Goal: Transaction & Acquisition: Purchase product/service

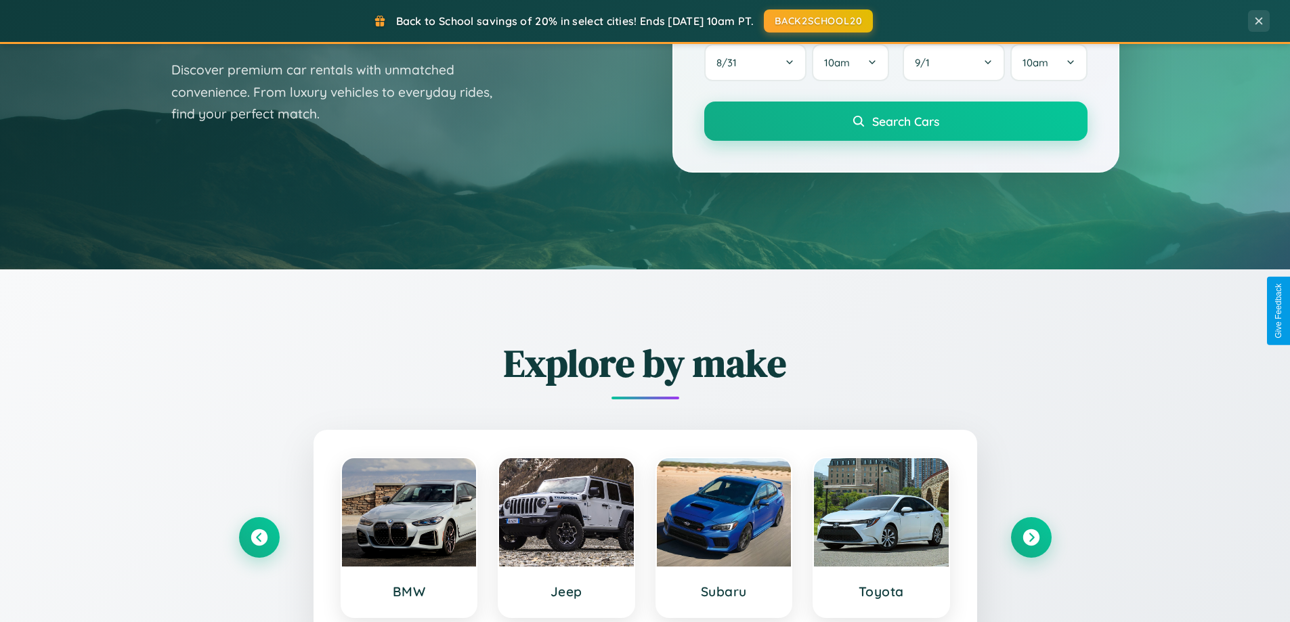
scroll to position [932, 0]
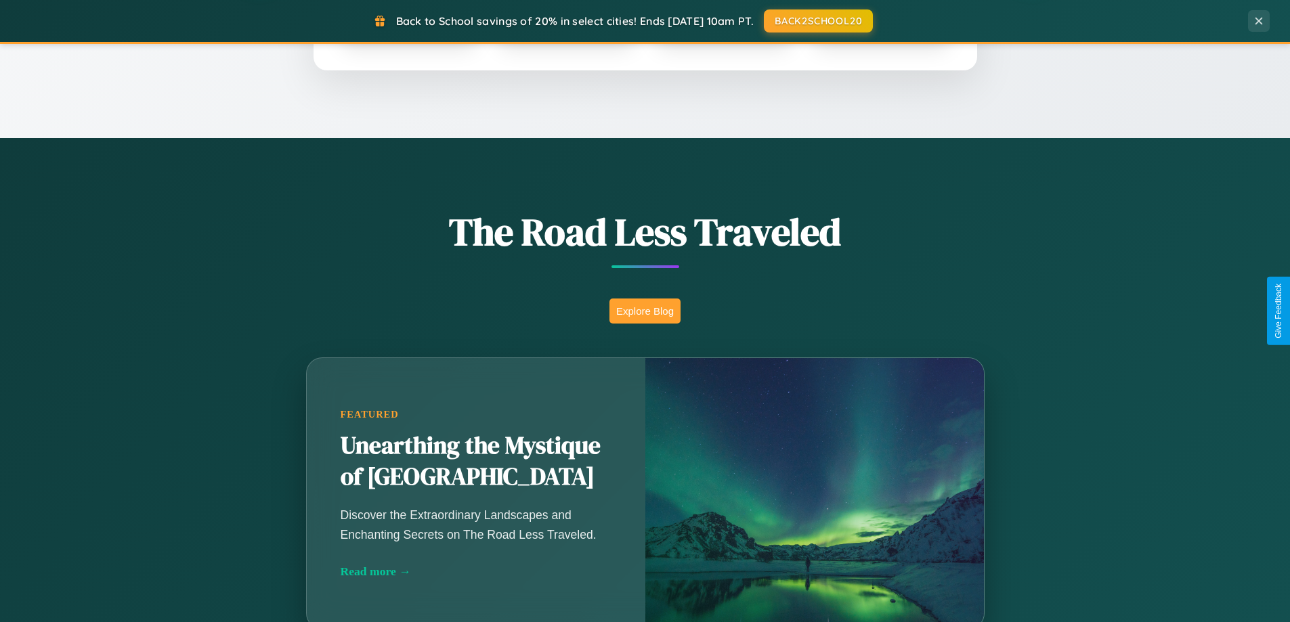
click at [645, 311] on button "Explore Blog" at bounding box center [645, 311] width 71 height 25
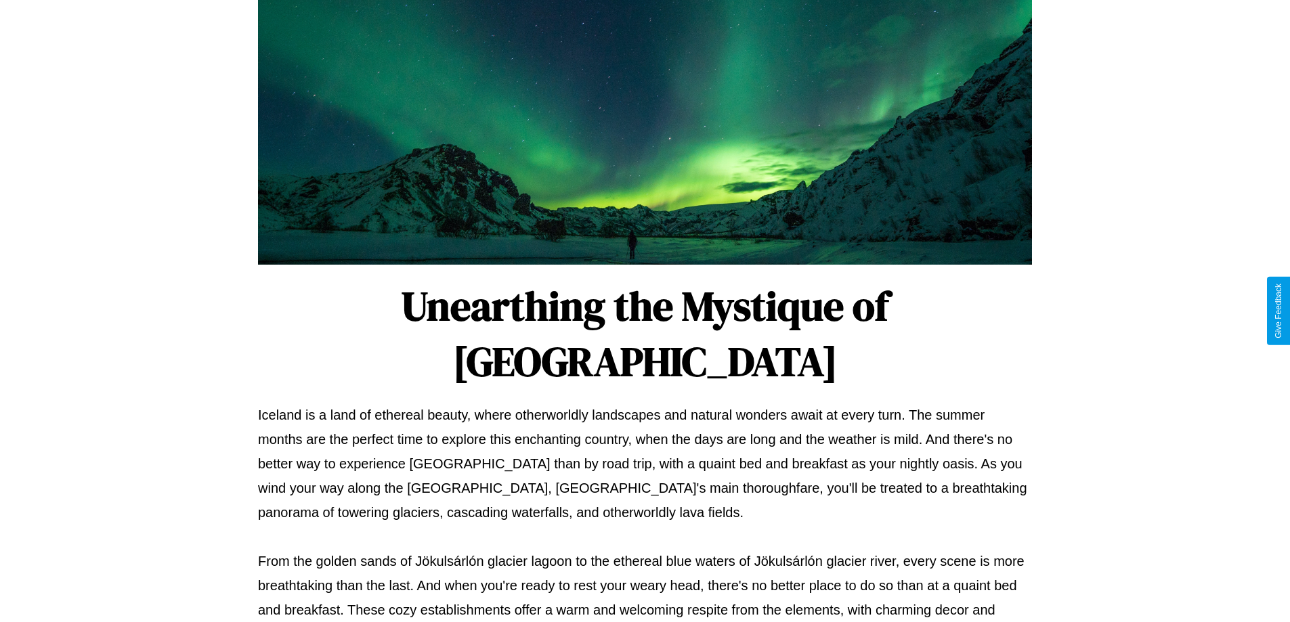
scroll to position [438, 0]
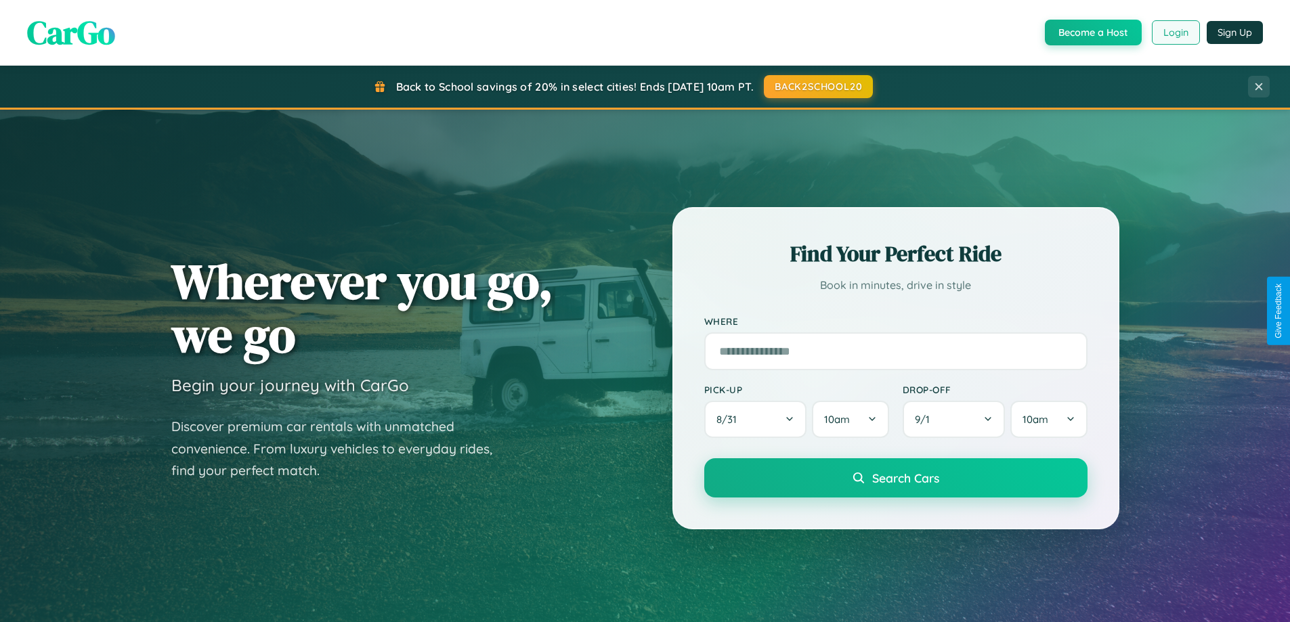
click at [1175, 33] on button "Login" at bounding box center [1176, 32] width 48 height 24
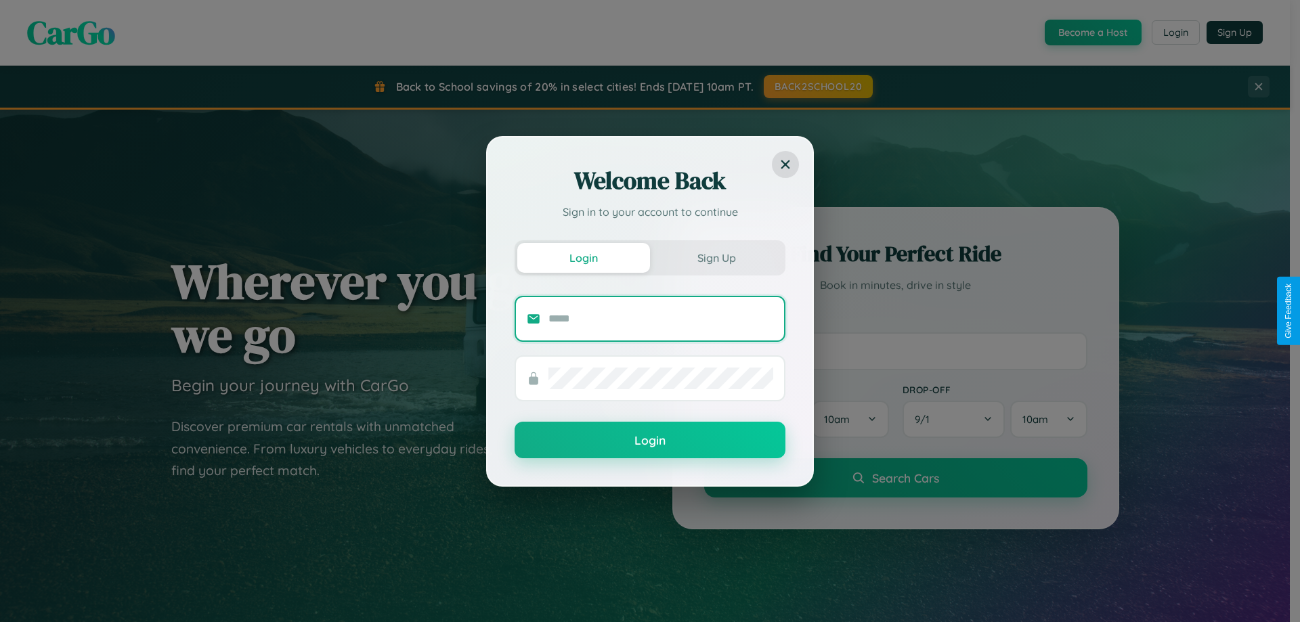
click at [661, 318] on input "text" at bounding box center [661, 319] width 225 height 22
type input "**********"
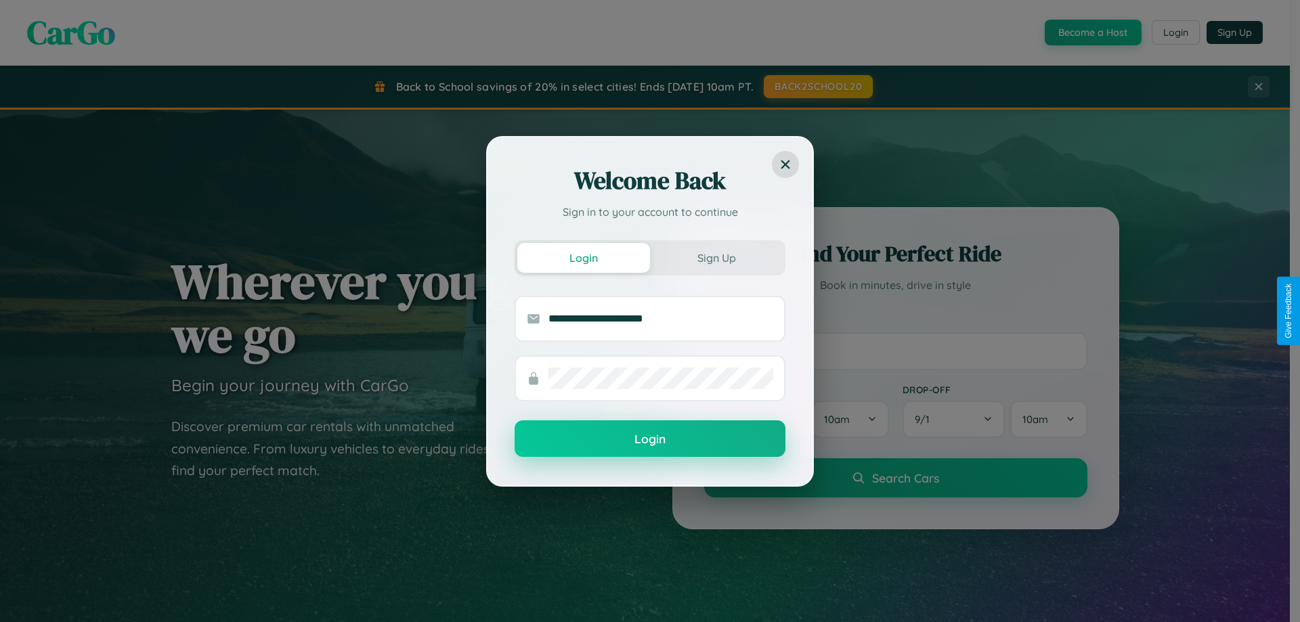
click at [650, 440] on button "Login" at bounding box center [650, 439] width 271 height 37
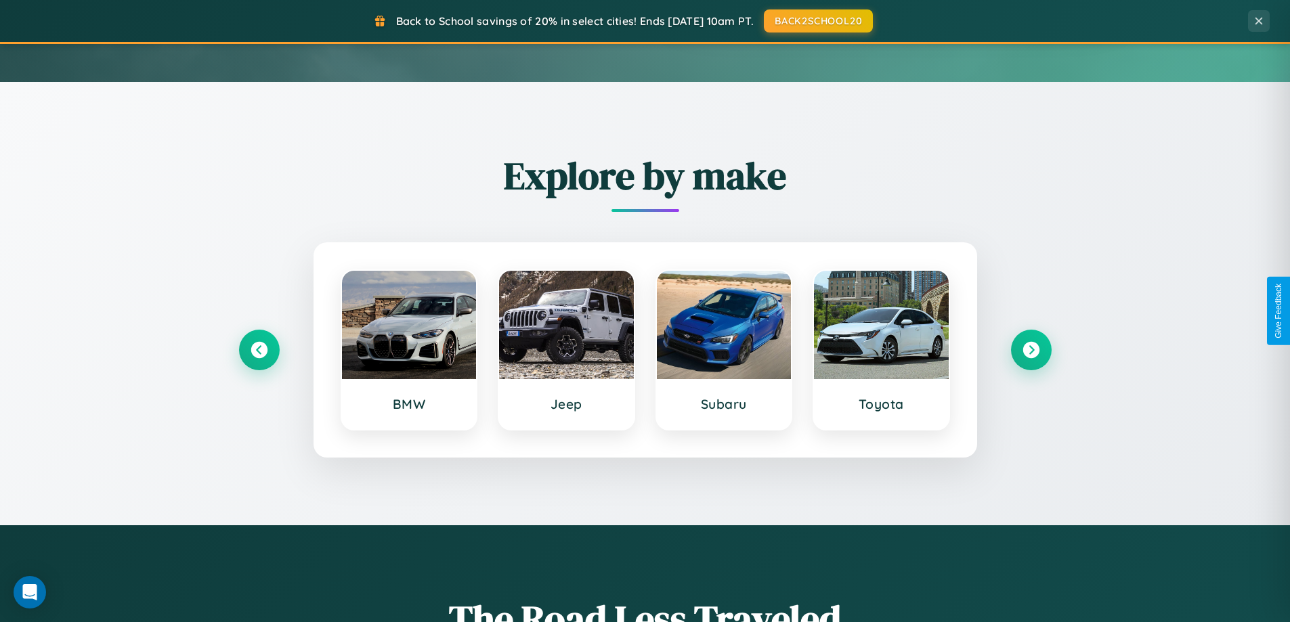
scroll to position [584, 0]
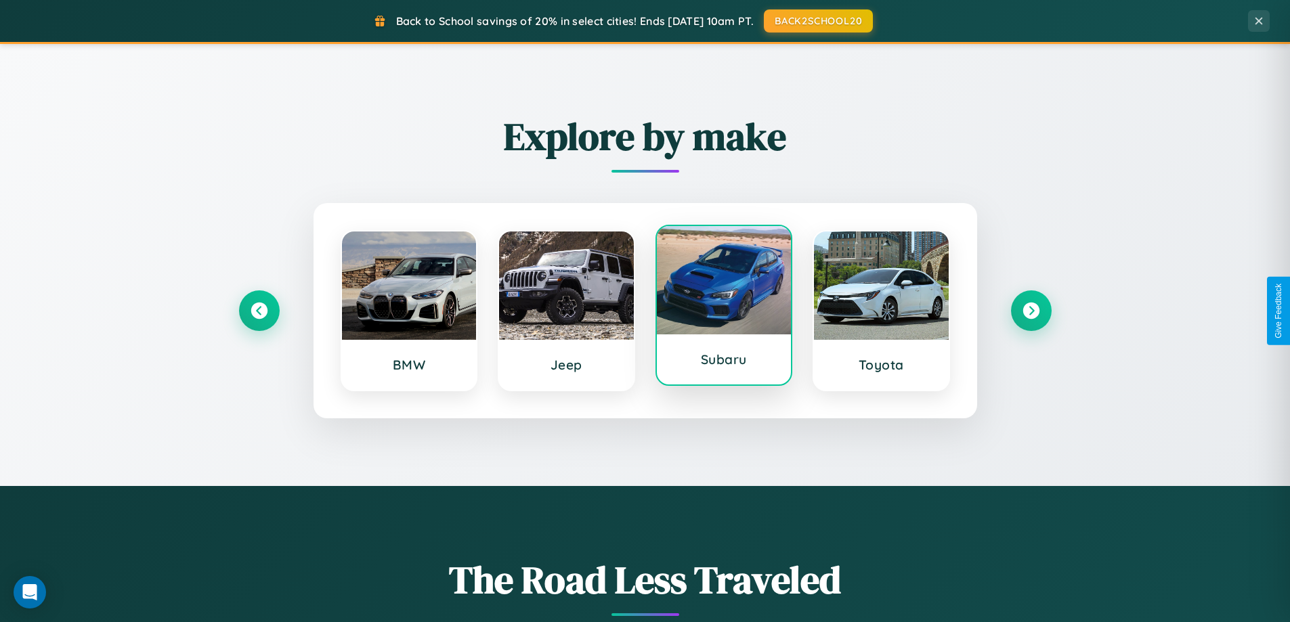
click at [723, 307] on div at bounding box center [724, 280] width 135 height 108
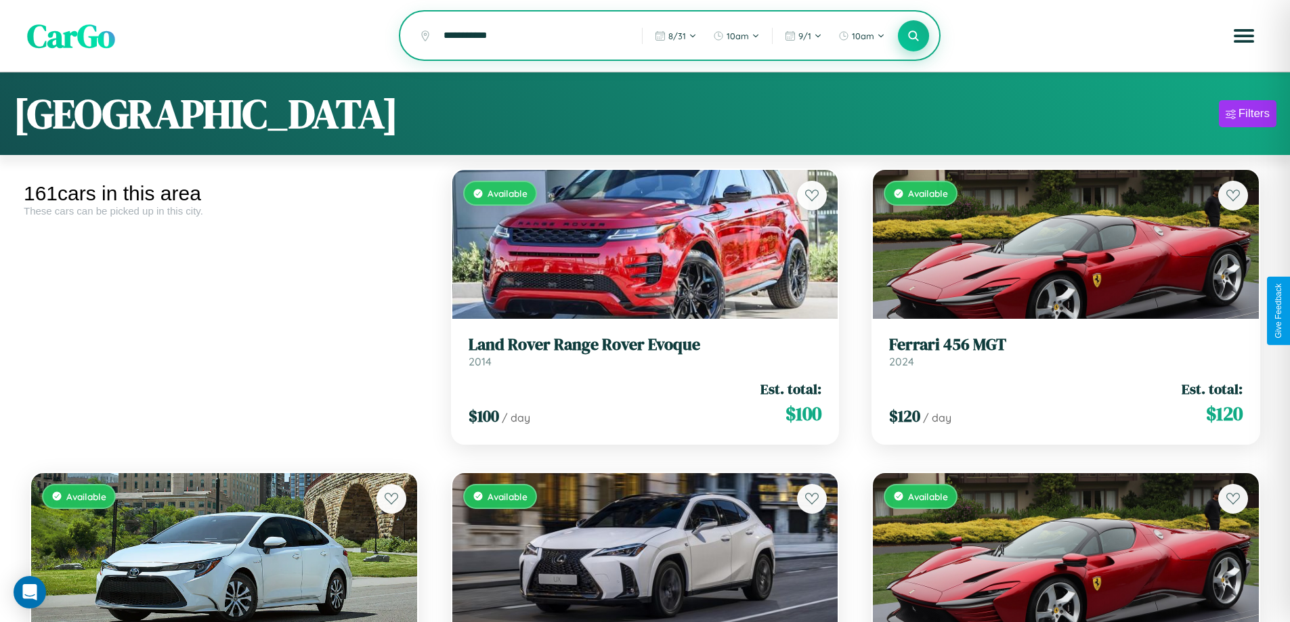
click at [914, 37] on icon at bounding box center [914, 35] width 13 height 13
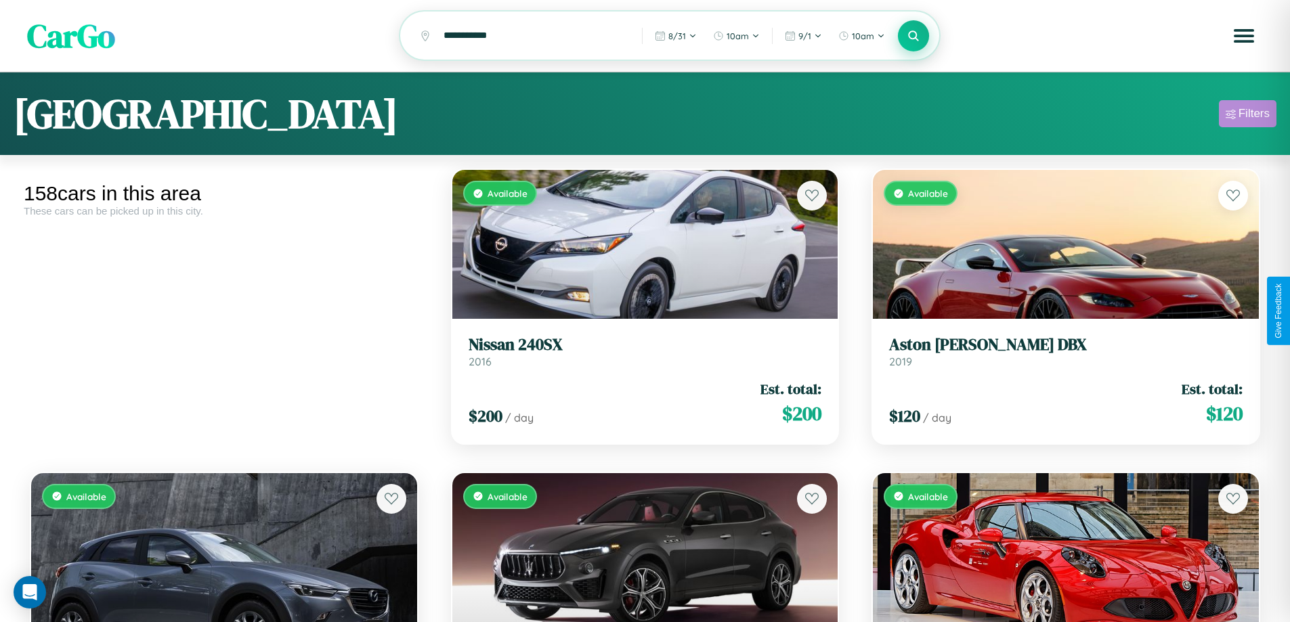
click at [1248, 116] on div "Filters" at bounding box center [1254, 114] width 31 height 14
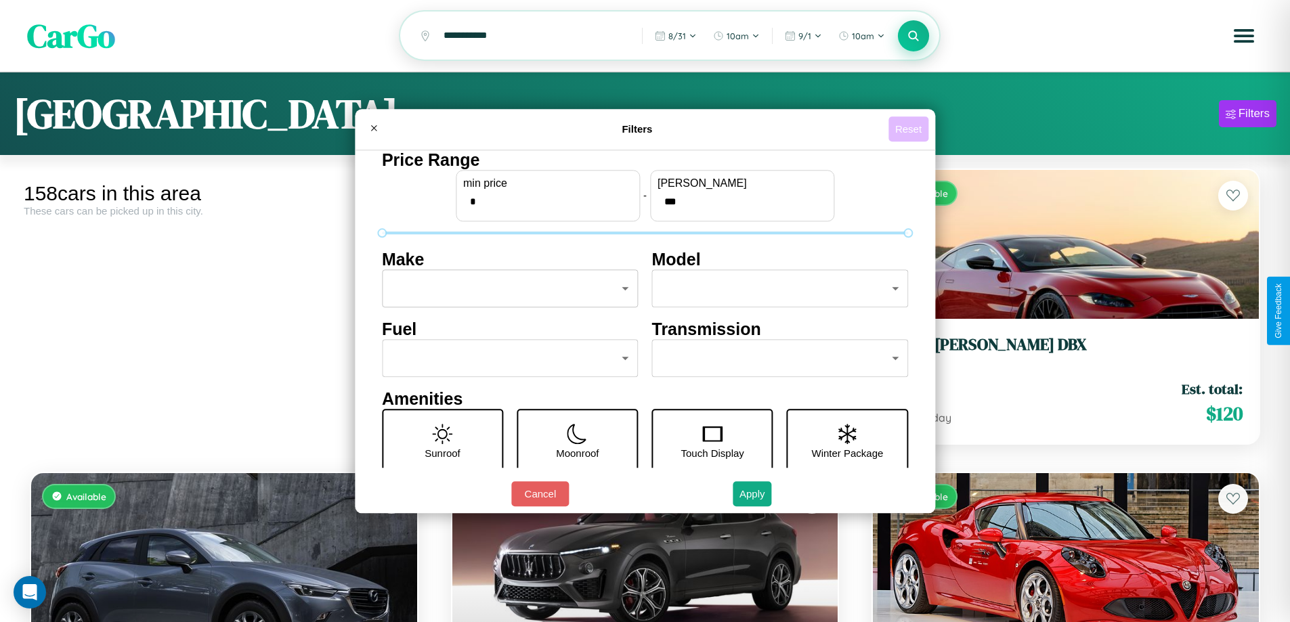
click at [910, 129] on button "Reset" at bounding box center [909, 128] width 40 height 25
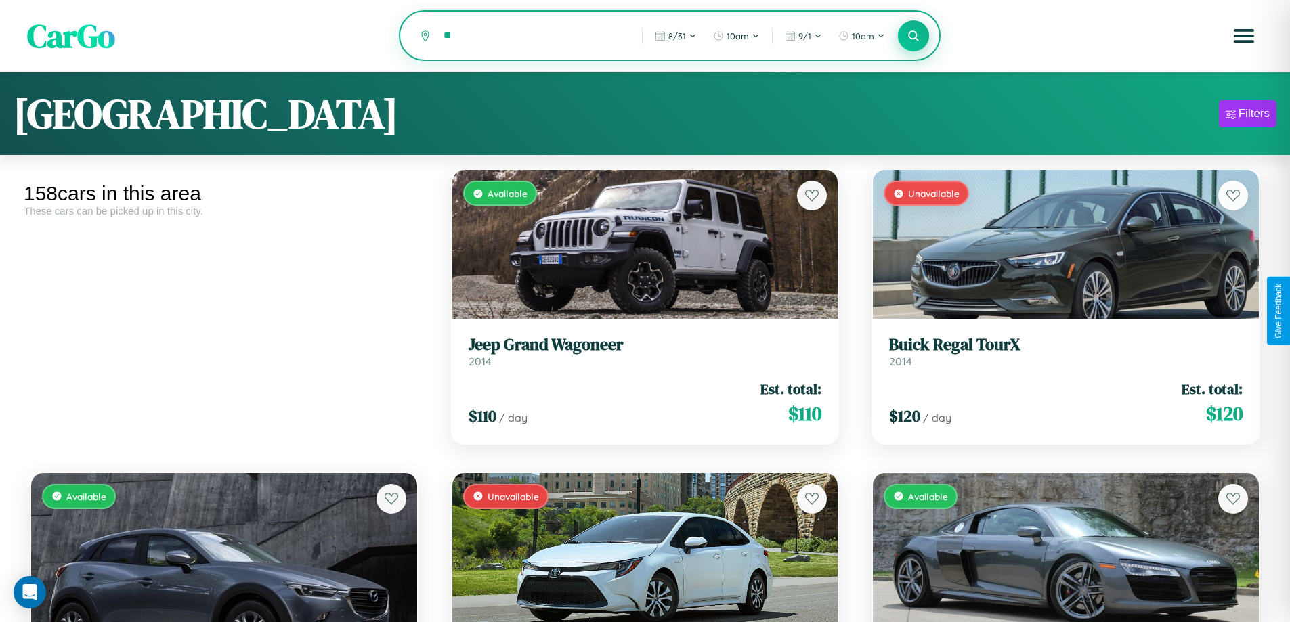
type input "*"
type input "*********"
click at [914, 37] on icon at bounding box center [914, 35] width 13 height 13
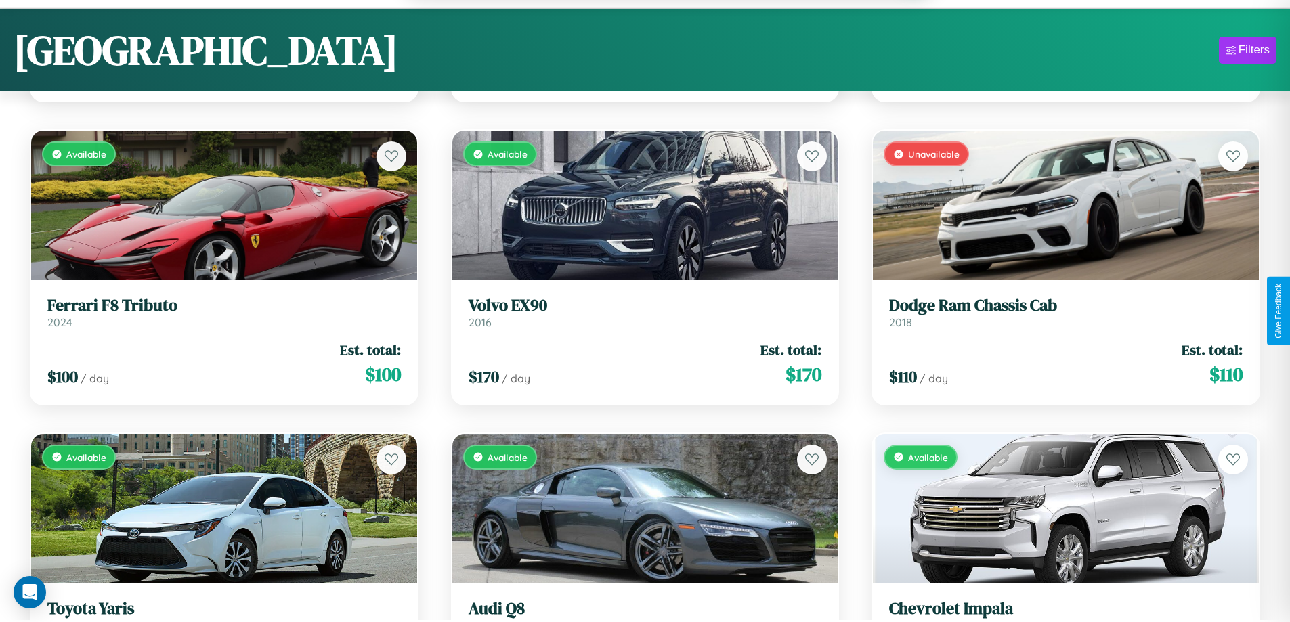
scroll to position [5750, 0]
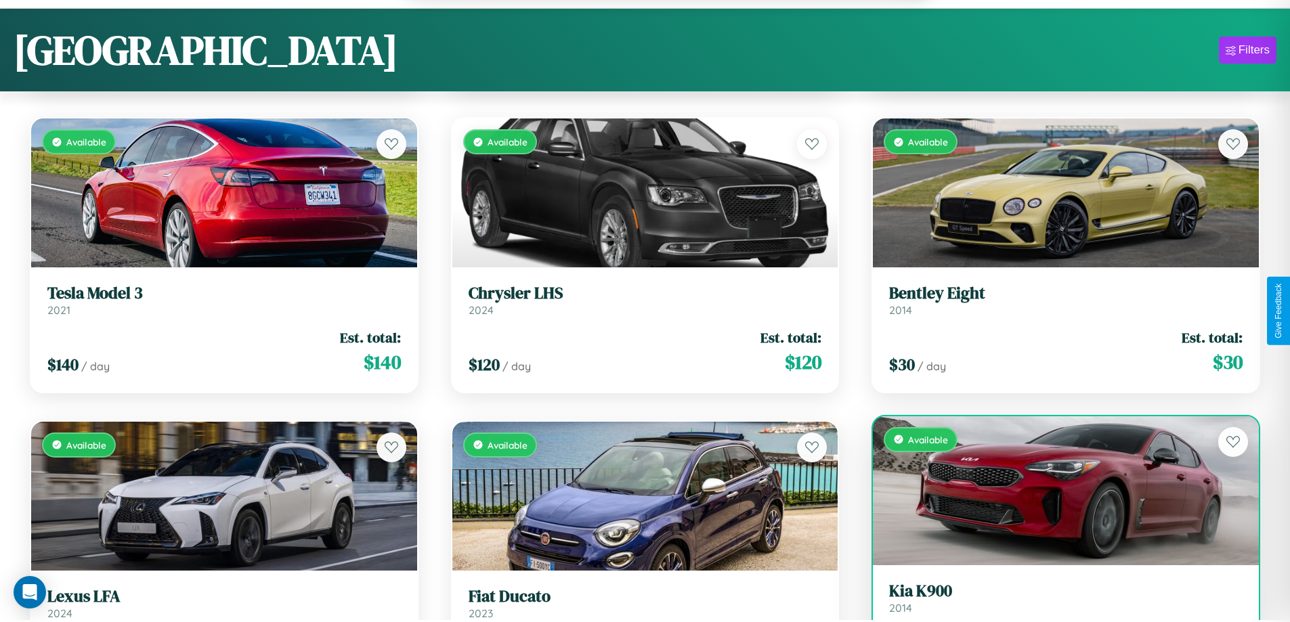
click at [1057, 606] on link "Kia K900 2014" at bounding box center [1066, 598] width 354 height 33
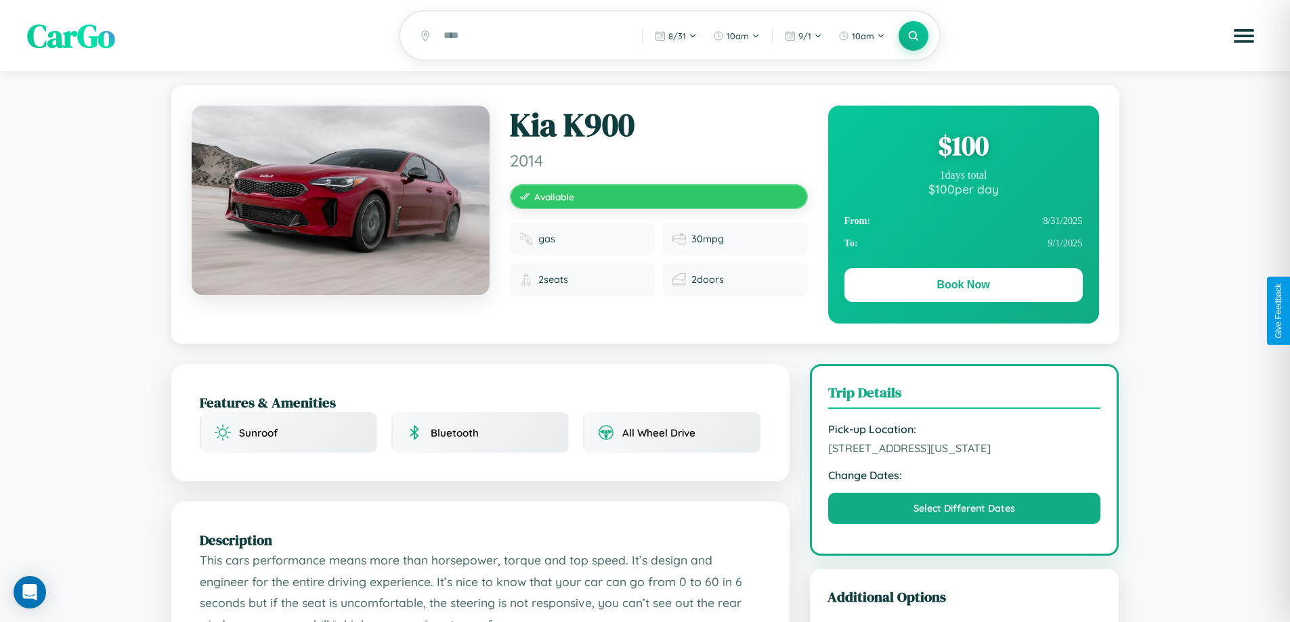
click at [963, 148] on div "$ 100" at bounding box center [964, 145] width 238 height 37
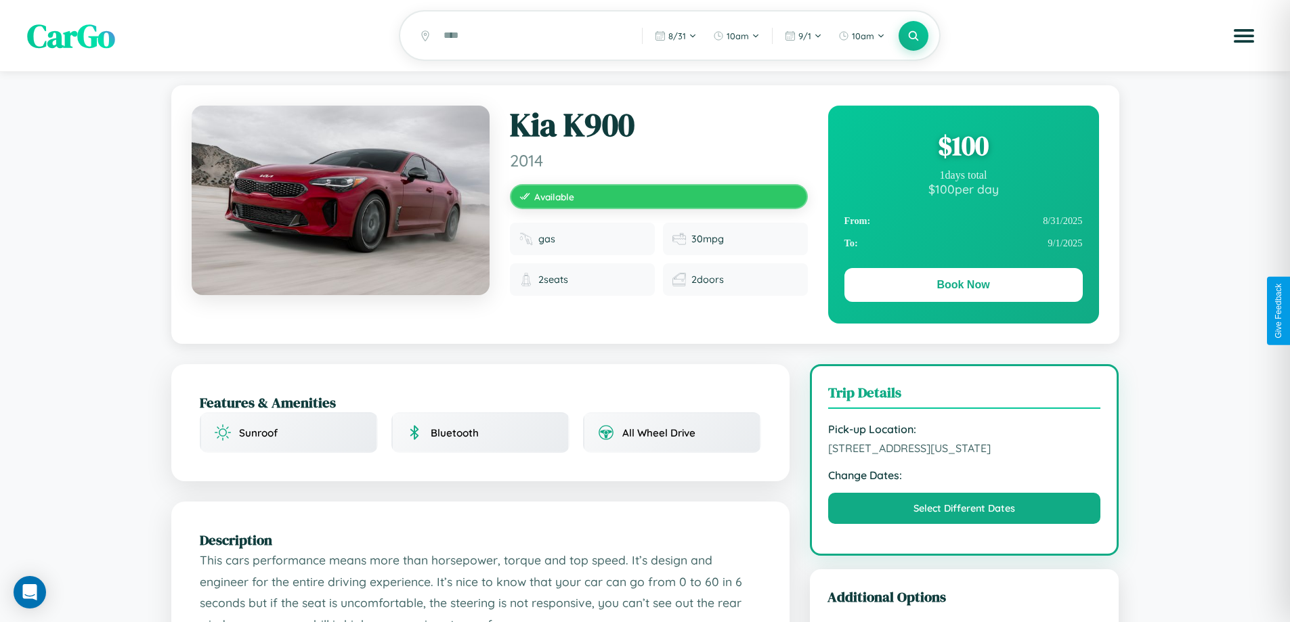
click at [963, 148] on div "$ 100" at bounding box center [964, 145] width 238 height 37
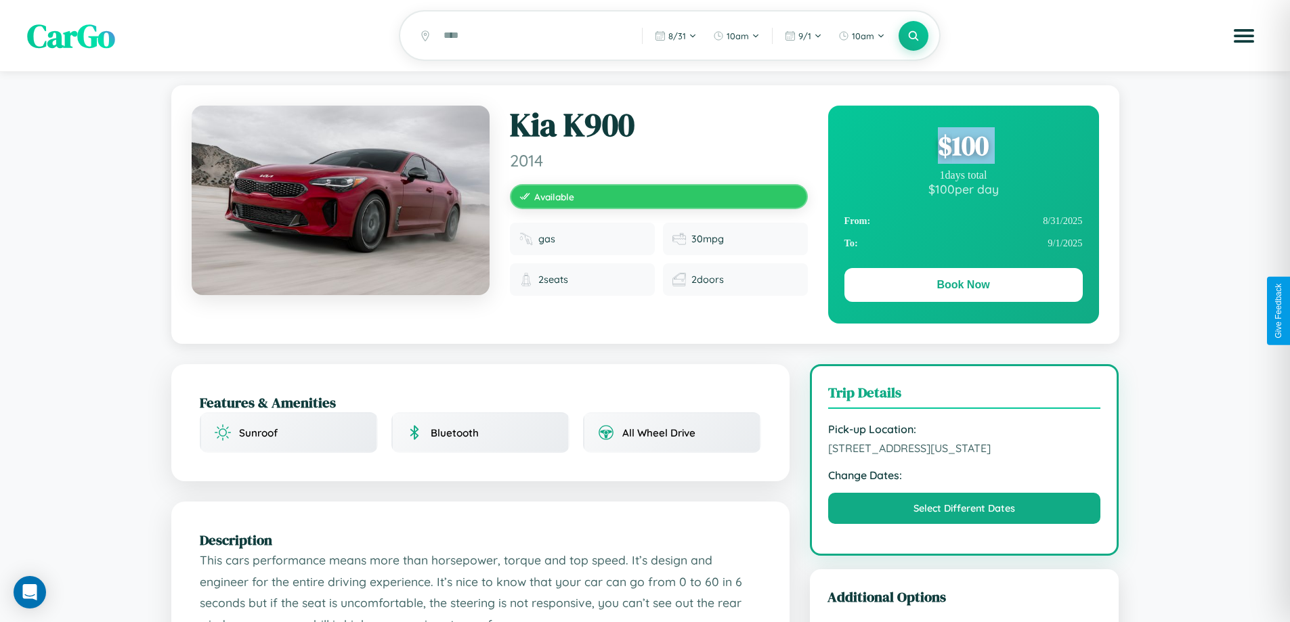
click at [963, 148] on div "$ 100" at bounding box center [964, 145] width 238 height 37
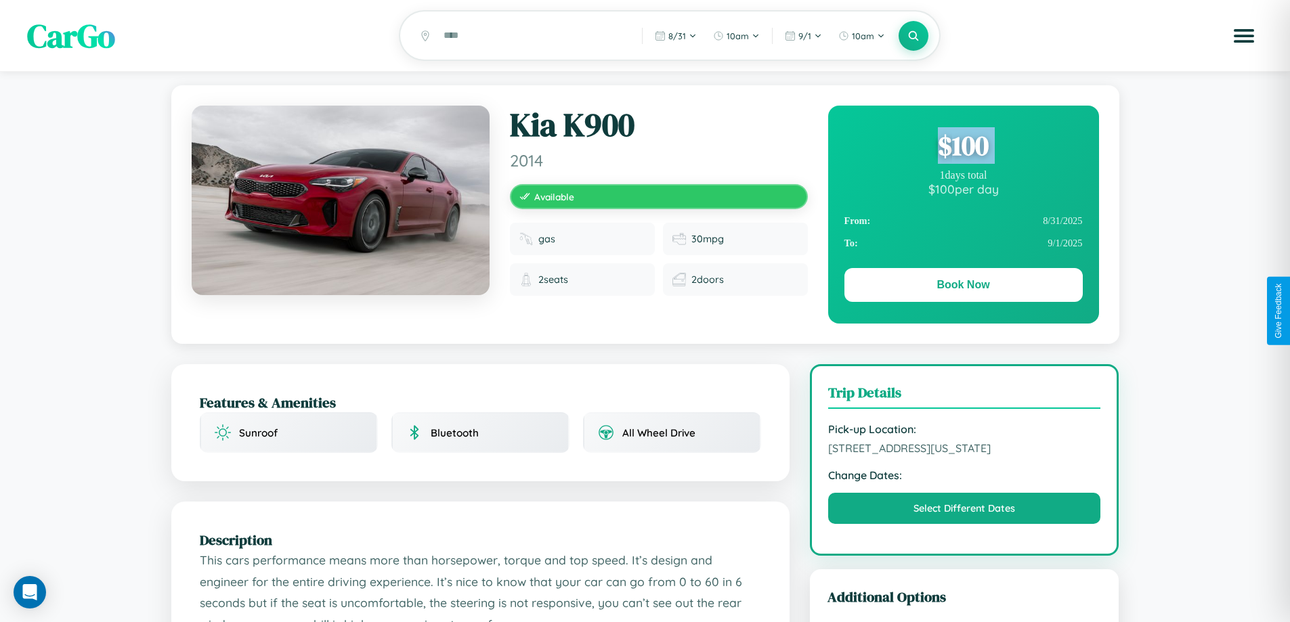
click at [963, 148] on div "$ 100" at bounding box center [964, 145] width 238 height 37
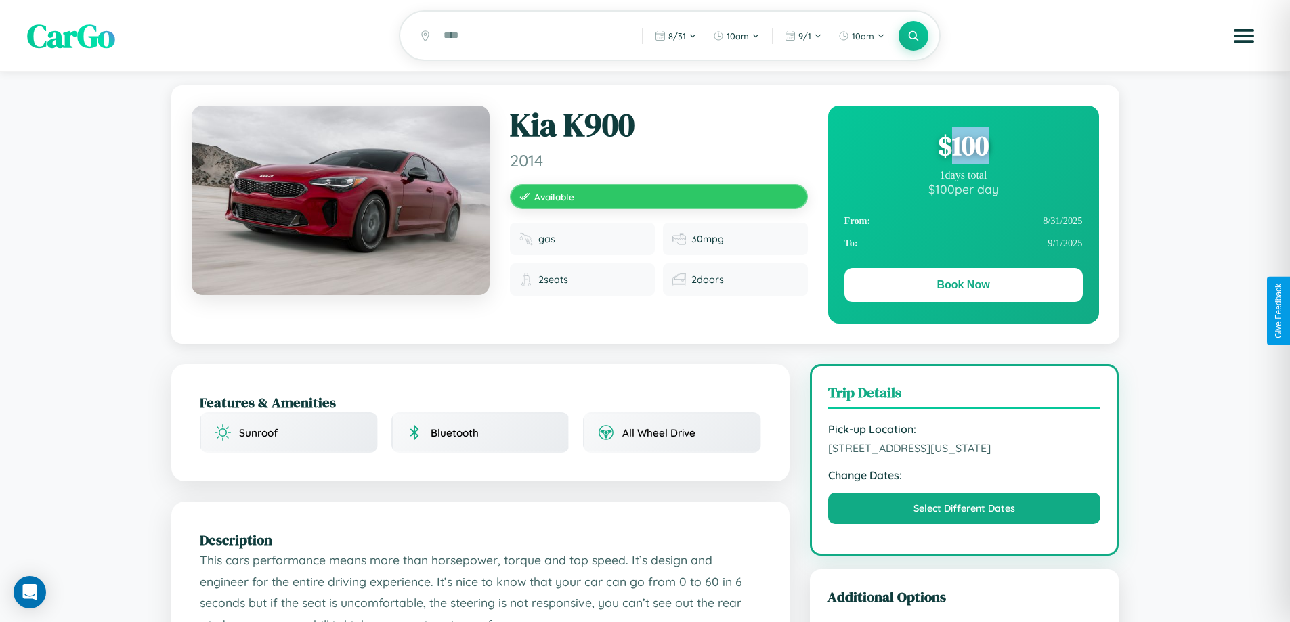
click at [963, 148] on div "$ 100" at bounding box center [964, 145] width 238 height 37
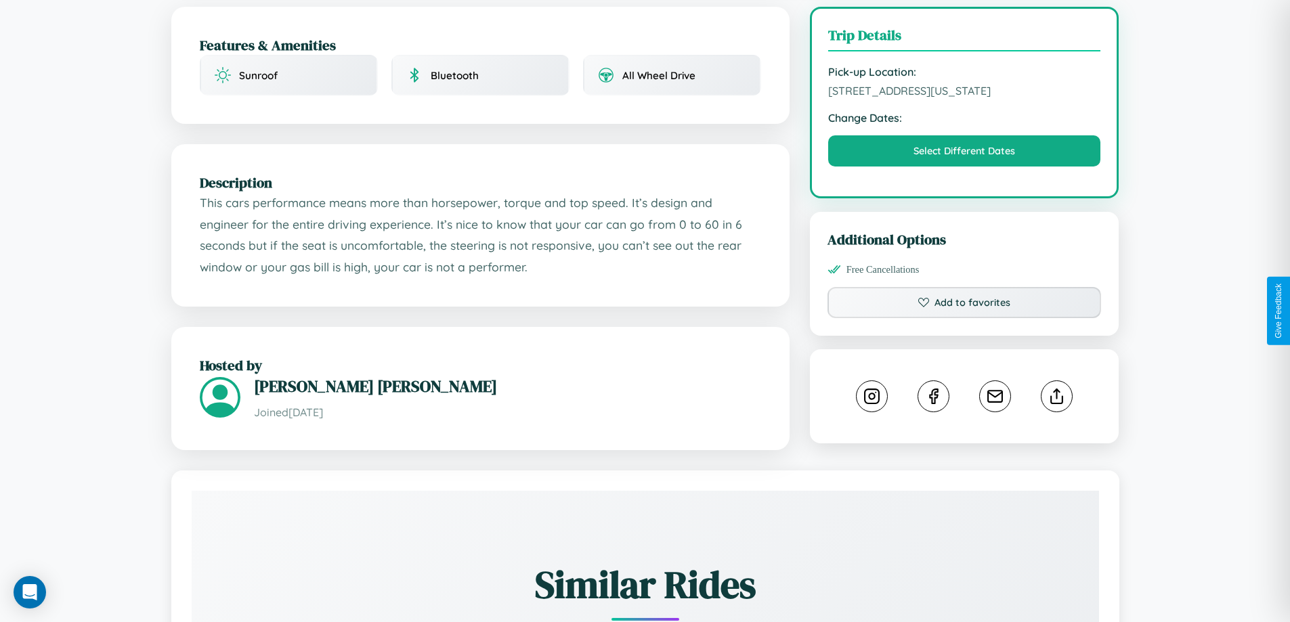
scroll to position [459, 0]
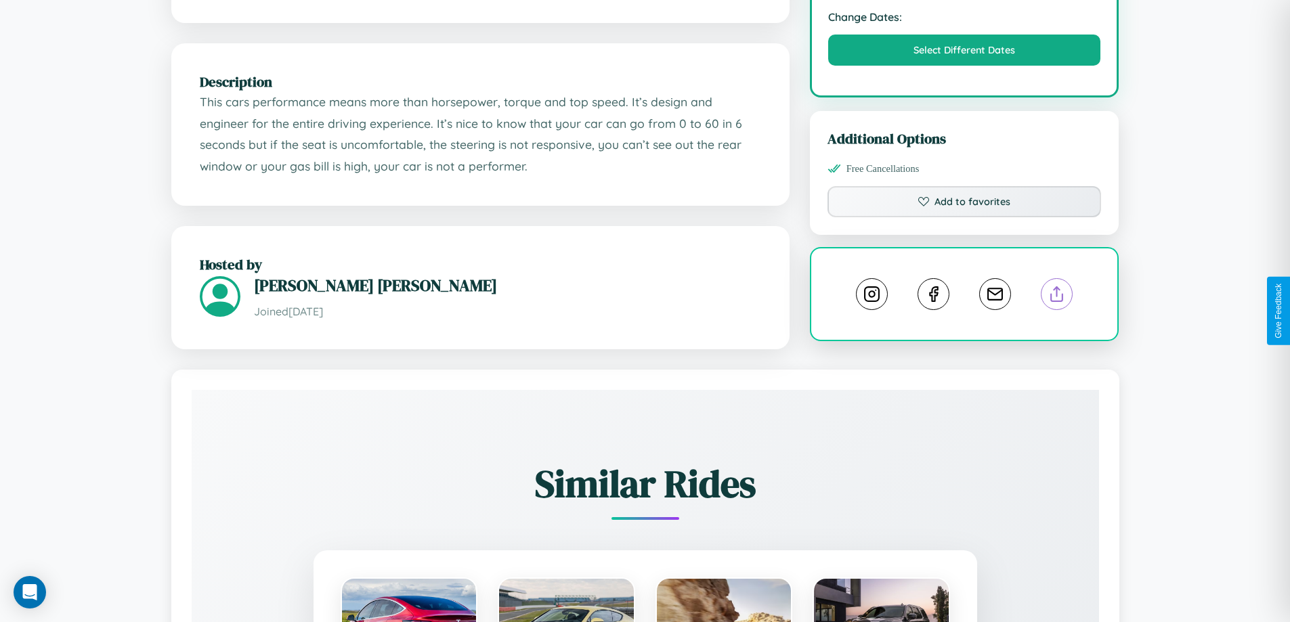
click at [1057, 297] on line at bounding box center [1057, 291] width 0 height 9
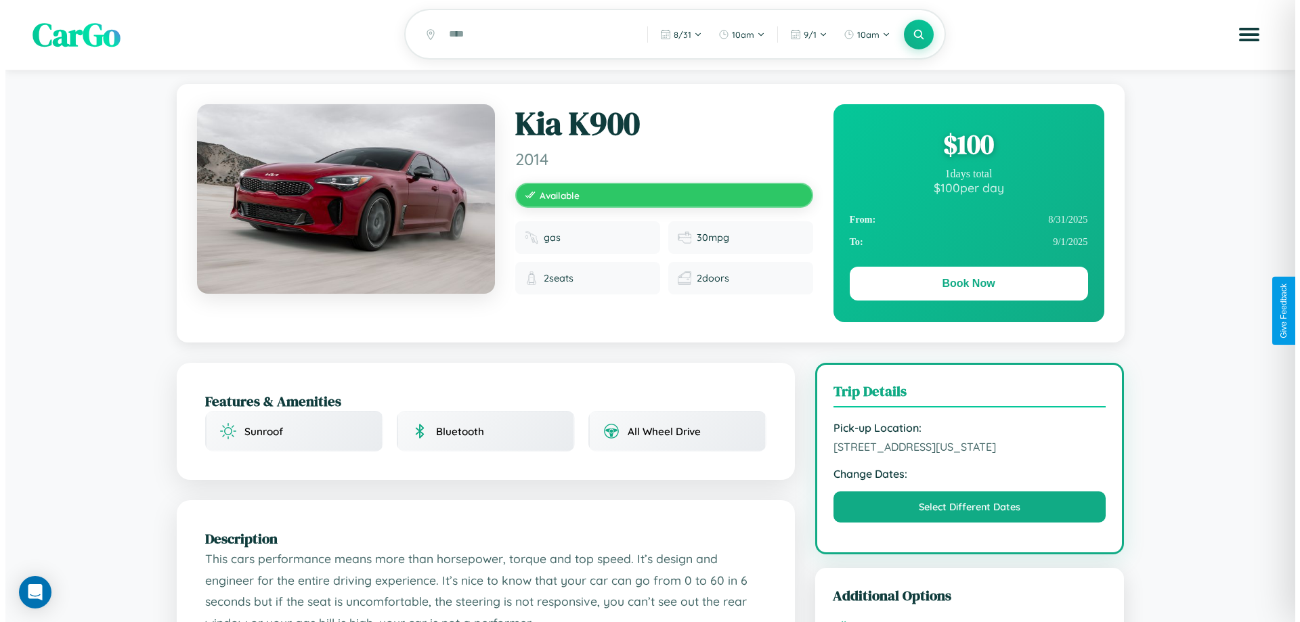
scroll to position [0, 0]
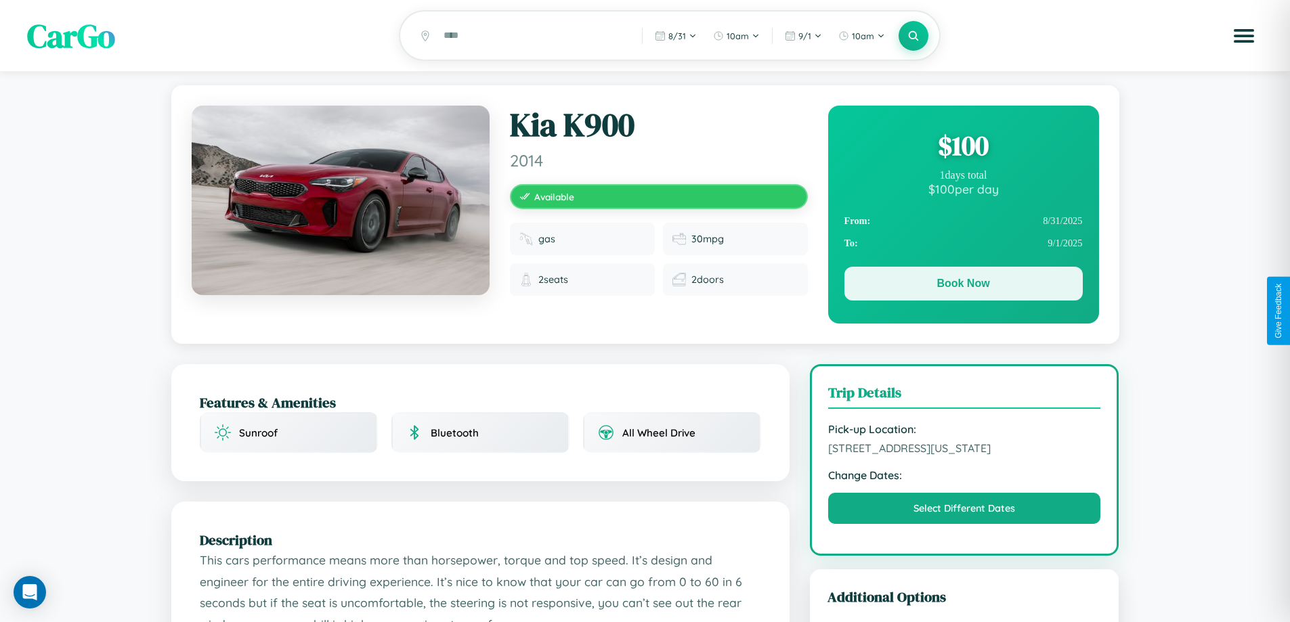
click at [963, 286] on button "Book Now" at bounding box center [964, 284] width 238 height 34
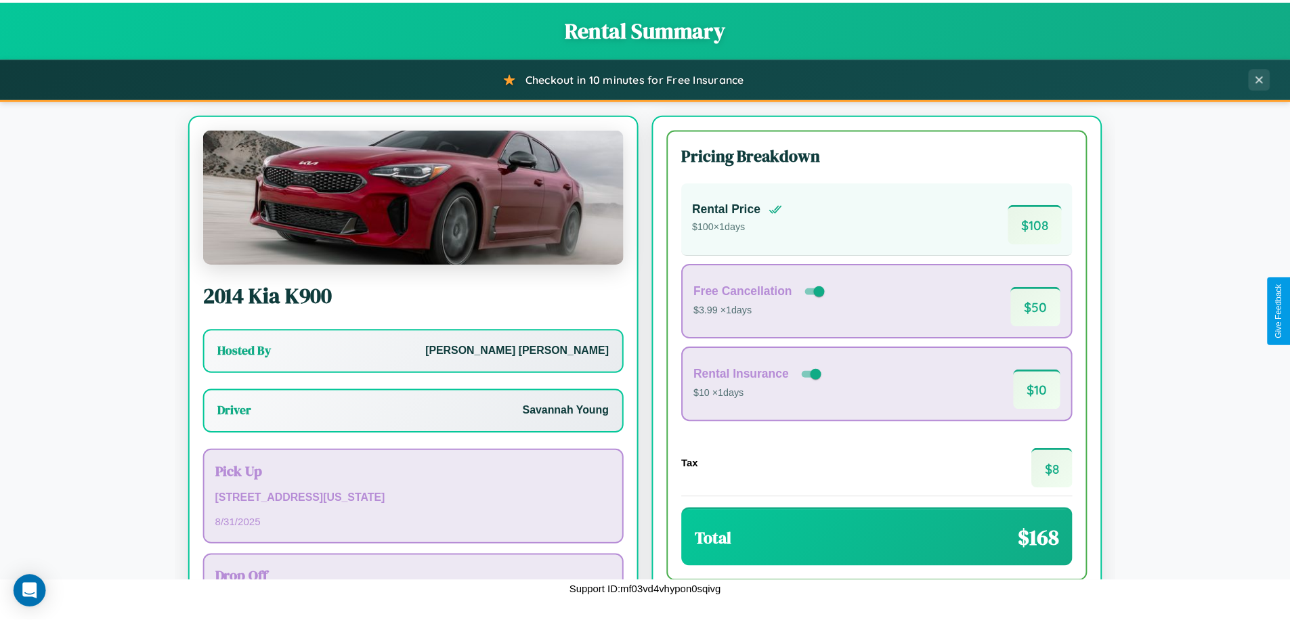
scroll to position [98, 0]
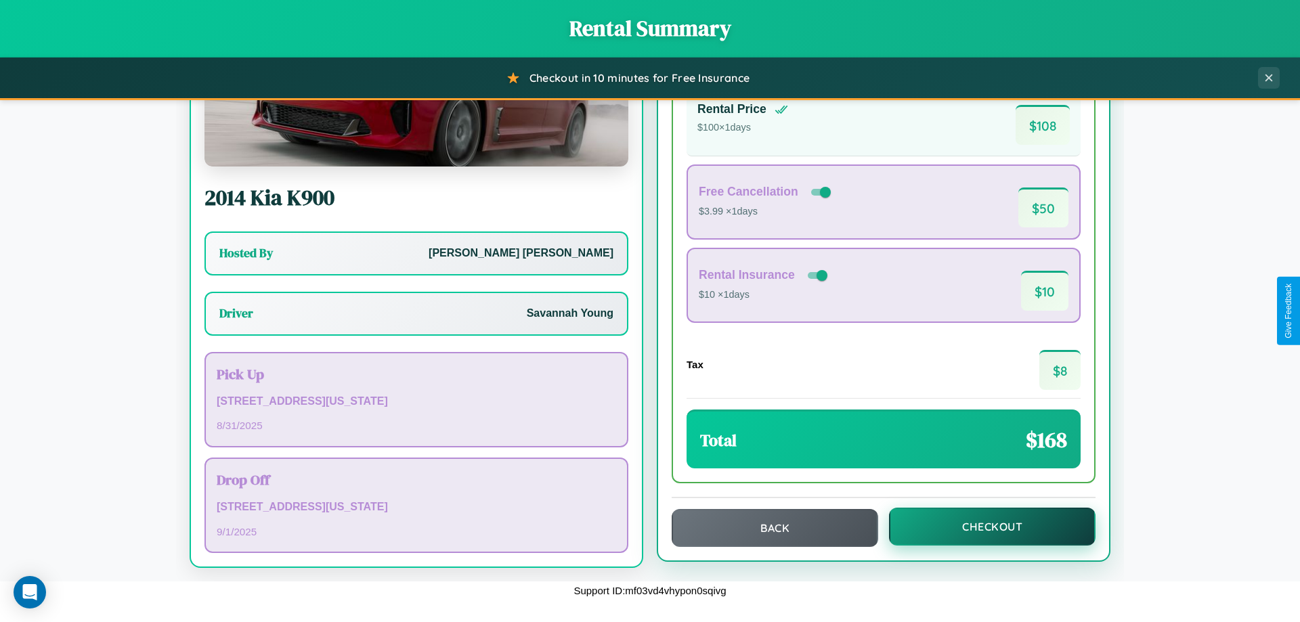
click at [983, 527] on button "Checkout" at bounding box center [992, 527] width 207 height 38
